Goal: Find contact information: Find contact information

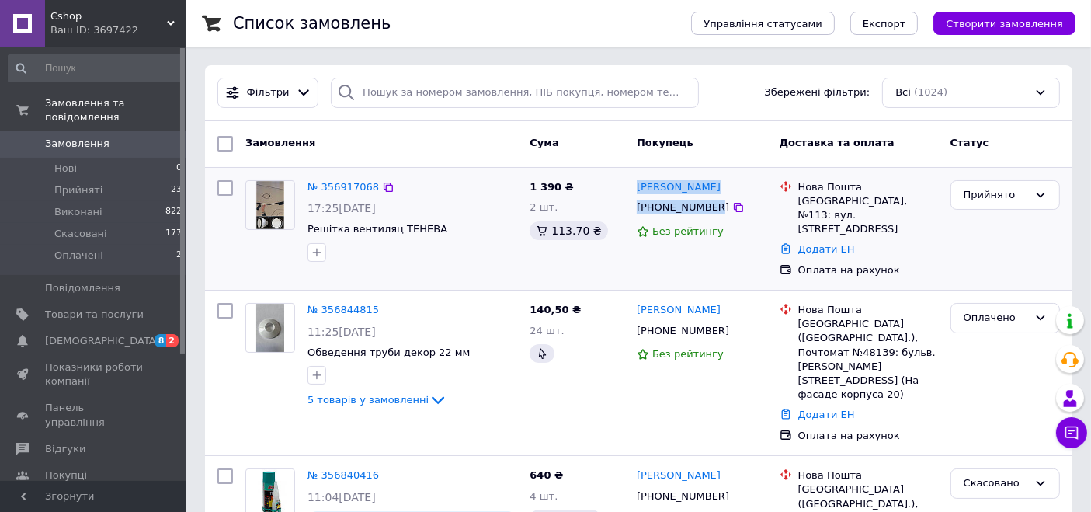
drag, startPoint x: 707, startPoint y: 205, endPoint x: 638, endPoint y: 179, distance: 73.7
click at [638, 179] on div "[PERSON_NAME] [PHONE_NUMBER] Без рейтингу" at bounding box center [702, 229] width 143 height 110
copy div "[PERSON_NAME] [PHONE_NUMBER]"
drag, startPoint x: 796, startPoint y: 200, endPoint x: 856, endPoint y: 202, distance: 59.8
click at [856, 202] on div "[GEOGRAPHIC_DATA], №113: вул. [STREET_ADDRESS]" at bounding box center [868, 208] width 146 height 57
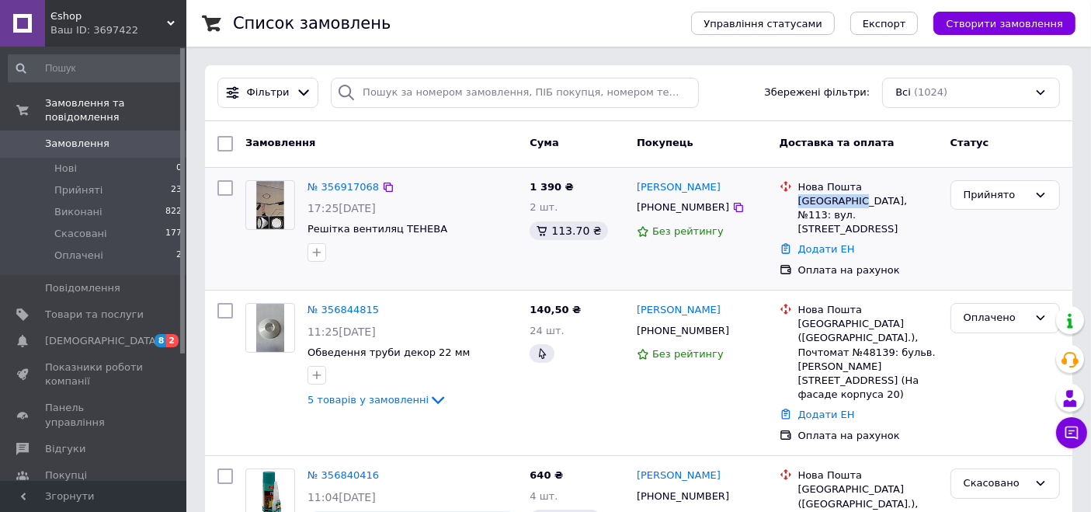
copy div "[GEOGRAPHIC_DATA], №113"
drag, startPoint x: 708, startPoint y: 207, endPoint x: 655, endPoint y: 207, distance: 53.6
click at [655, 207] on div "[PHONE_NUMBER]" at bounding box center [683, 207] width 99 height 20
copy div "0672231773"
drag, startPoint x: 736, startPoint y: 182, endPoint x: 631, endPoint y: 185, distance: 105.6
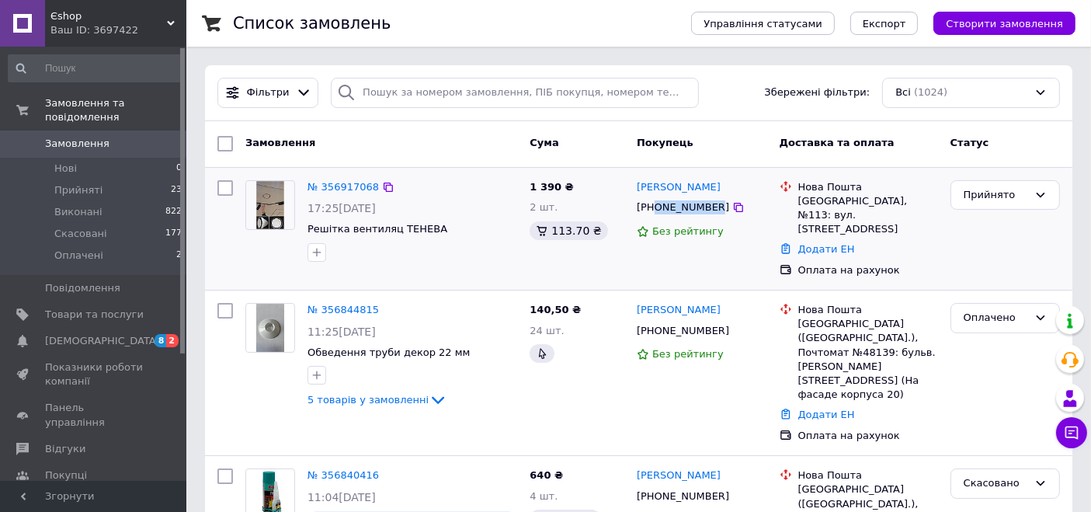
click at [631, 185] on div "[PERSON_NAME] [PHONE_NUMBER] Без рейтингу" at bounding box center [702, 229] width 143 height 110
copy link "[PERSON_NAME]"
